Goal: Check status: Check status

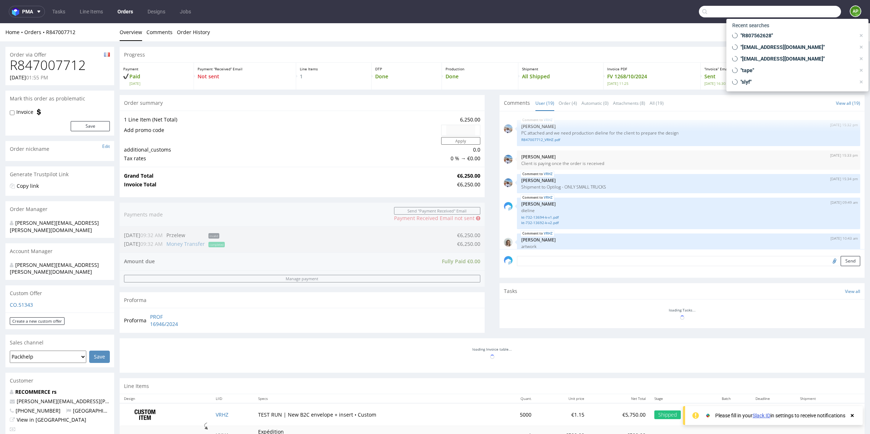
click at [796, 13] on input "text" at bounding box center [770, 12] width 142 height 12
paste input "R282786874"
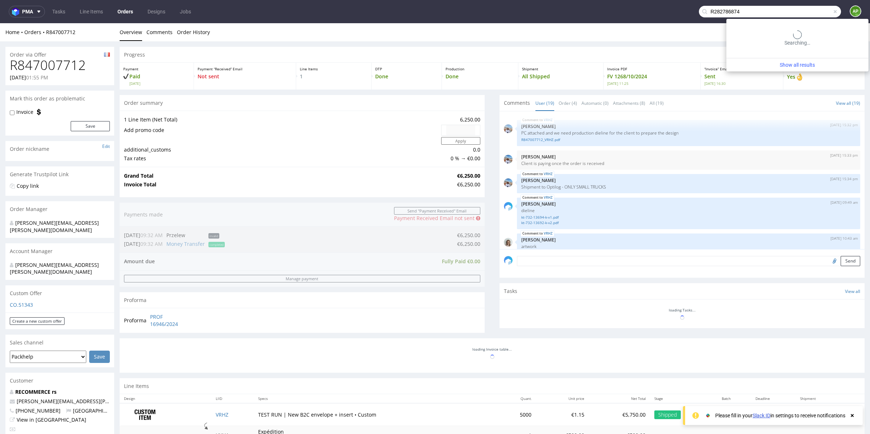
scroll to position [491, 0]
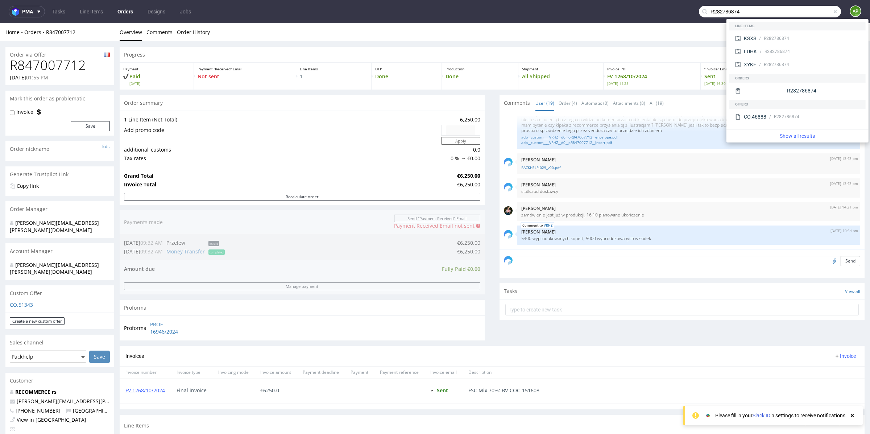
drag, startPoint x: 715, startPoint y: 11, endPoint x: 694, endPoint y: 11, distance: 20.7
click at [699, 11] on div "R282786874" at bounding box center [770, 12] width 142 height 12
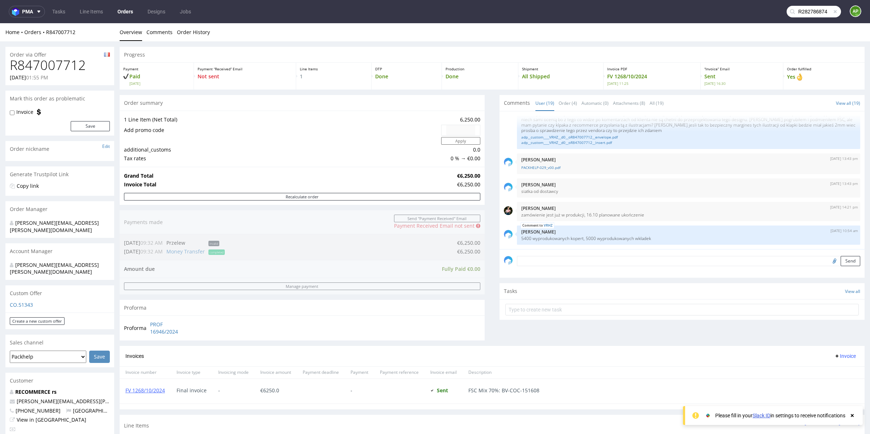
type input "R282786874"
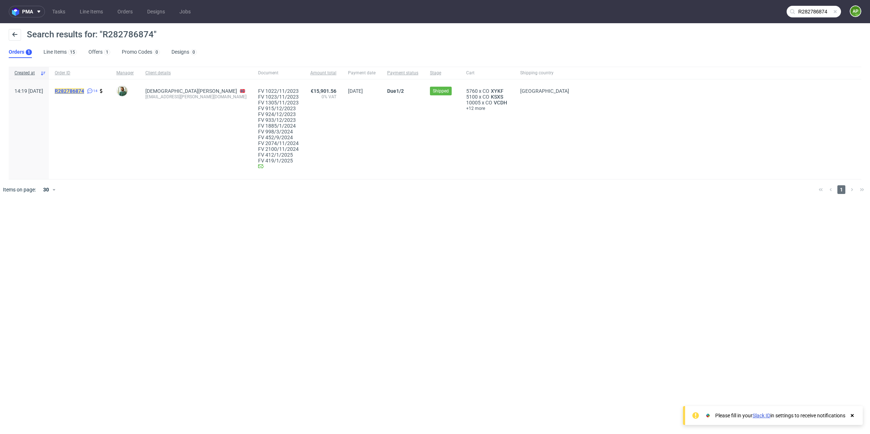
click at [84, 91] on mark "R282786874" at bounding box center [69, 91] width 29 height 6
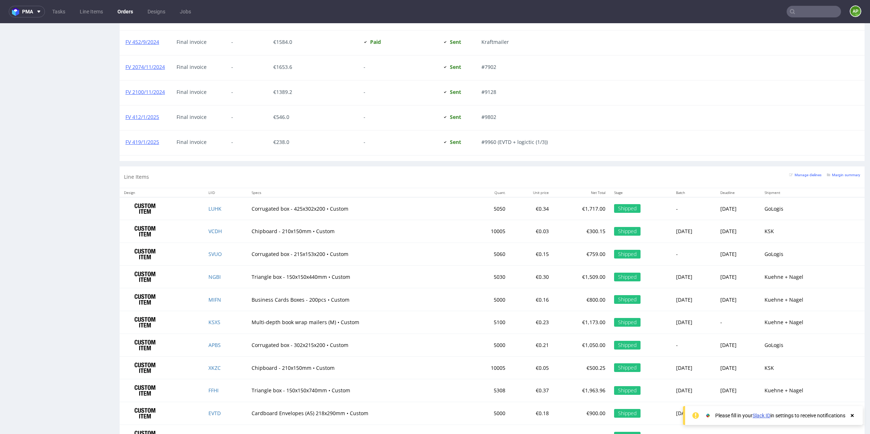
scroll to position [902, 0]
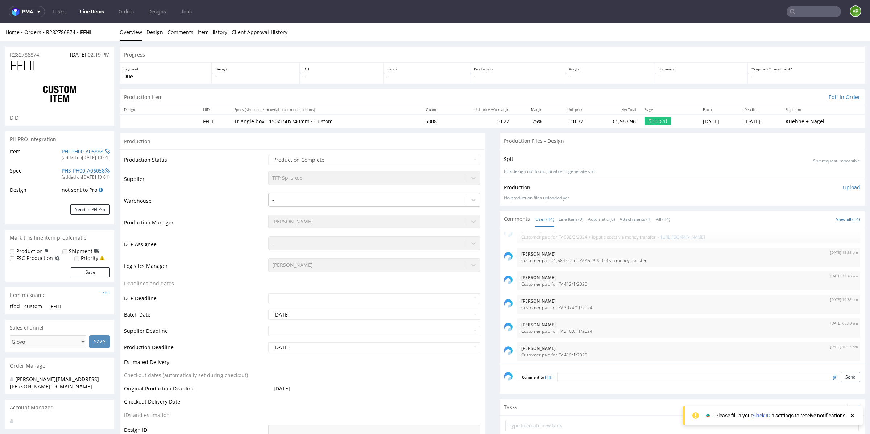
click at [811, 20] on nav "pma Tasks Line Items Orders Designs Jobs AP" at bounding box center [435, 11] width 870 height 23
click at [803, 10] on input "text" at bounding box center [813, 12] width 54 height 12
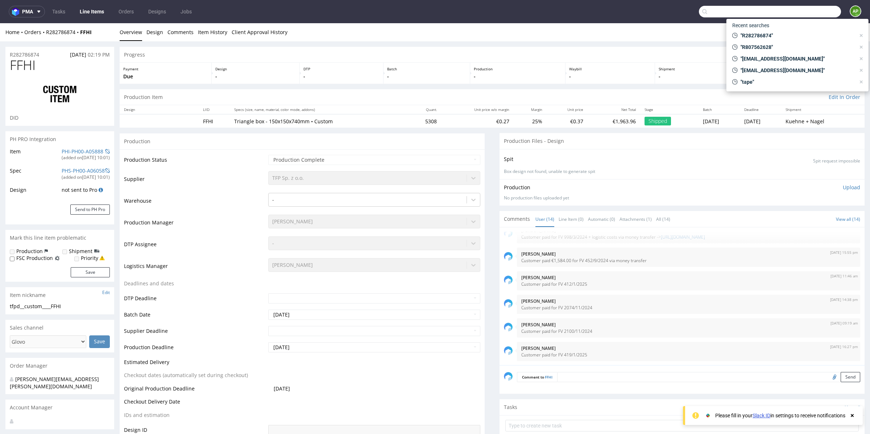
paste input "LUVO"
type input "LUVO"
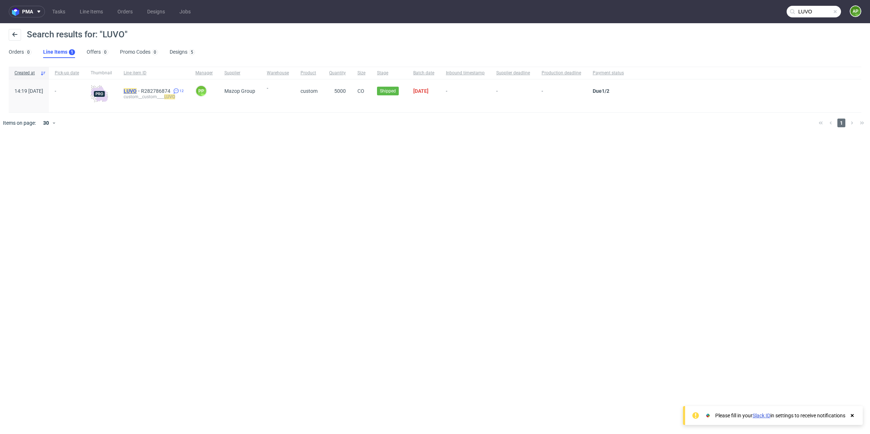
click at [137, 90] on mark "LUVO" at bounding box center [130, 91] width 13 height 6
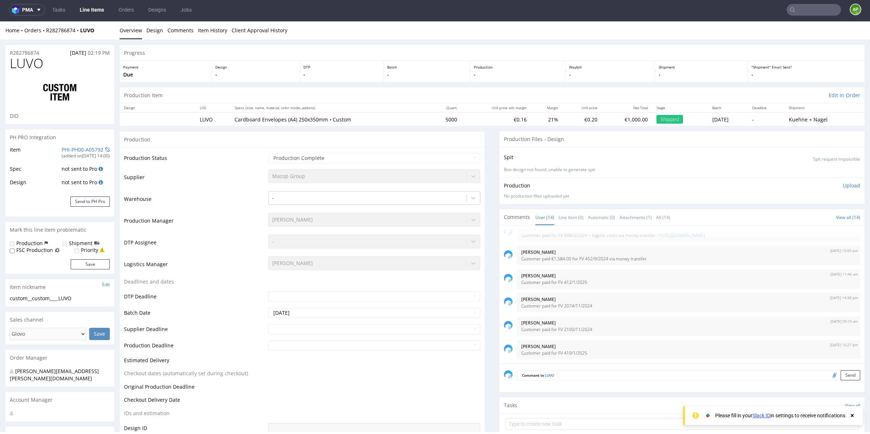
click at [809, 10] on input "text" at bounding box center [813, 10] width 54 height 12
type input "[DEMOGRAPHIC_DATA]"
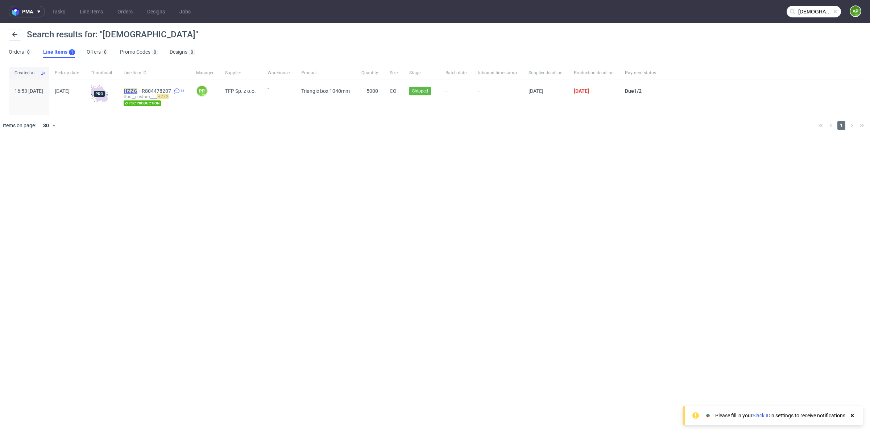
click at [137, 92] on mark "HZZG" at bounding box center [131, 91] width 14 height 6
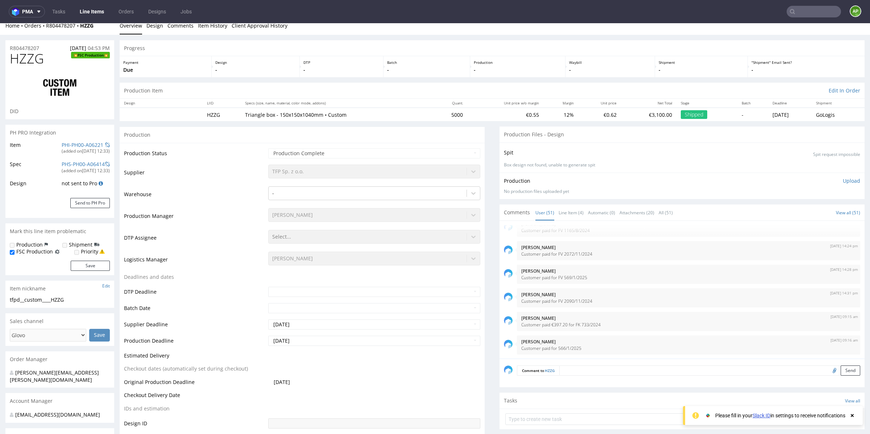
scroll to position [8, 0]
